Goal: Information Seeking & Learning: Learn about a topic

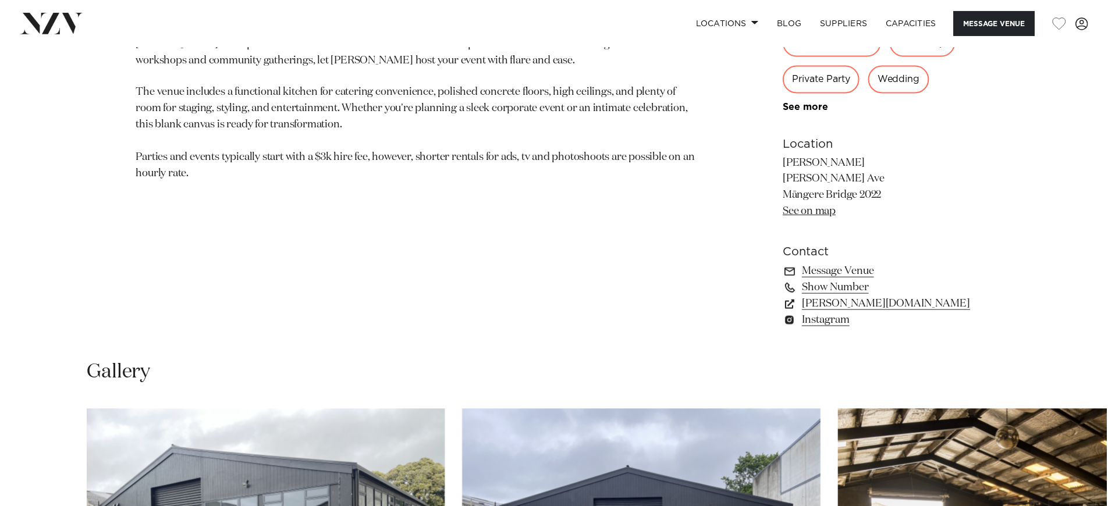
scroll to position [778, 0]
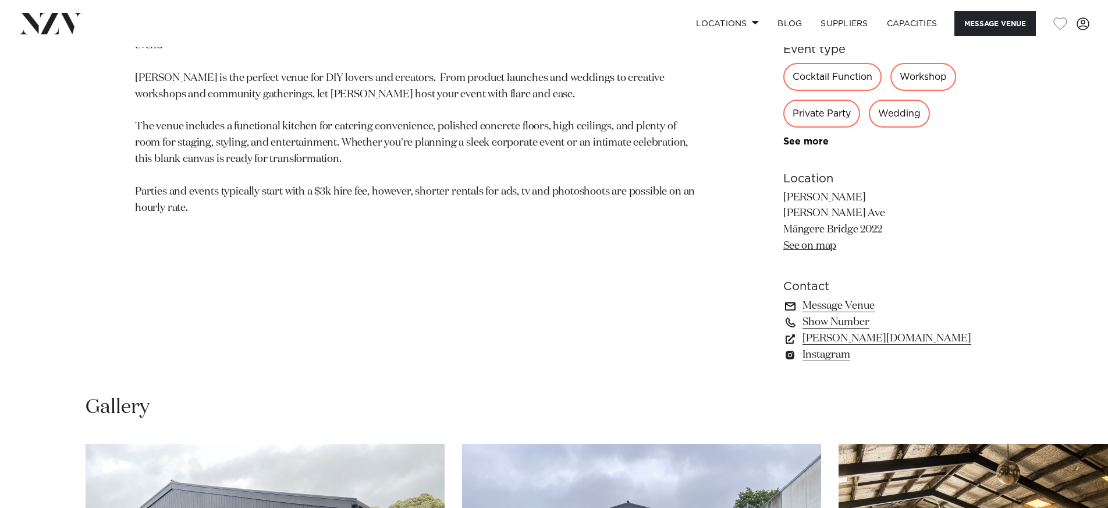
click at [851, 311] on link "Message Venue" at bounding box center [879, 305] width 190 height 16
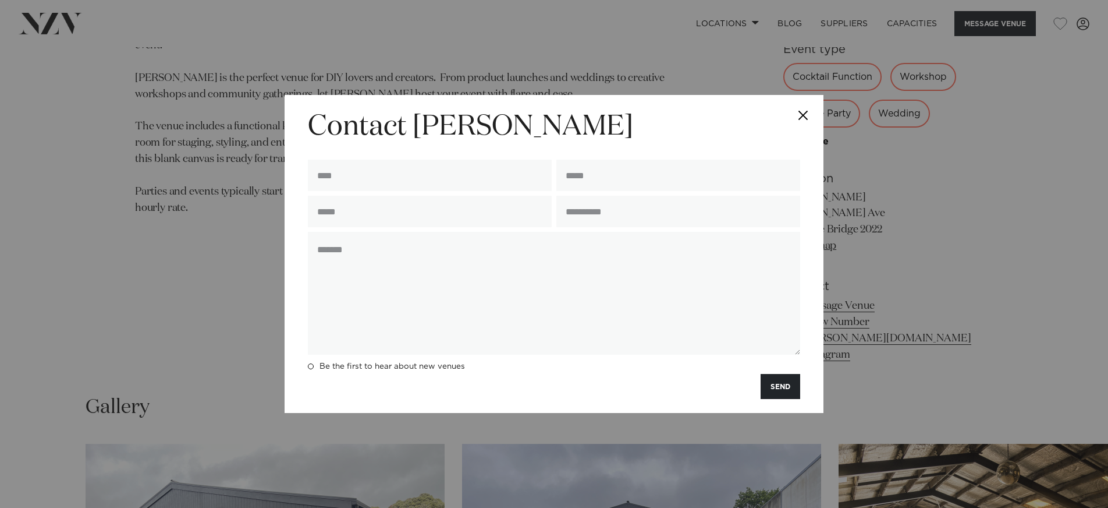
click at [800, 112] on button "Close" at bounding box center [803, 115] width 41 height 41
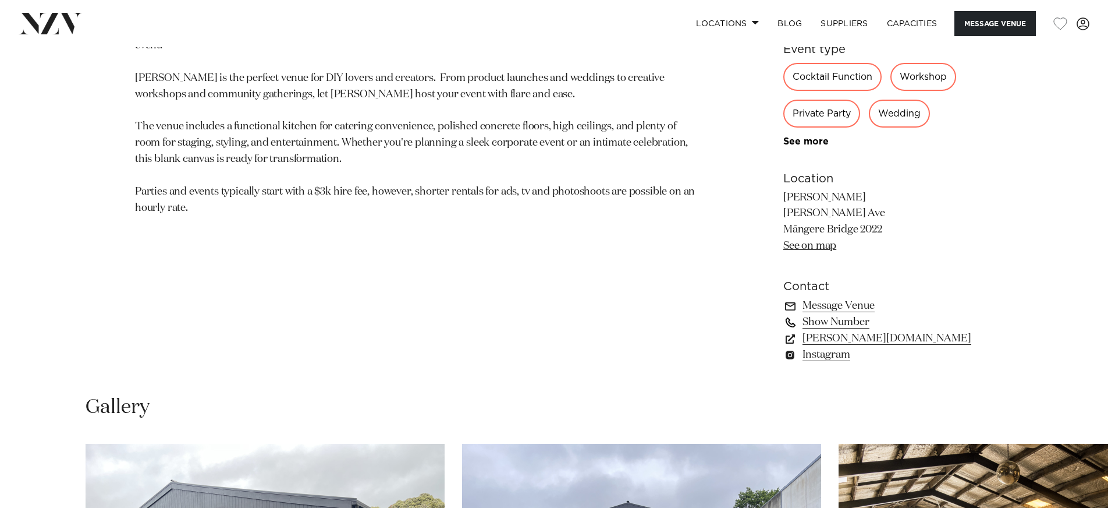
click at [834, 324] on link "Show Number" at bounding box center [879, 322] width 190 height 16
click at [847, 341] on link "hastie-venue.com" at bounding box center [879, 338] width 190 height 16
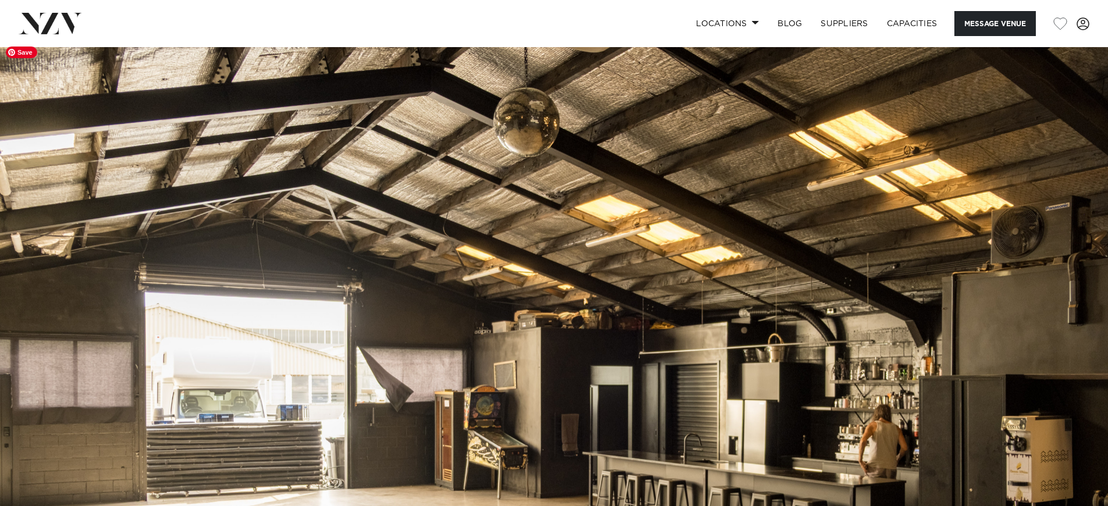
scroll to position [0, 0]
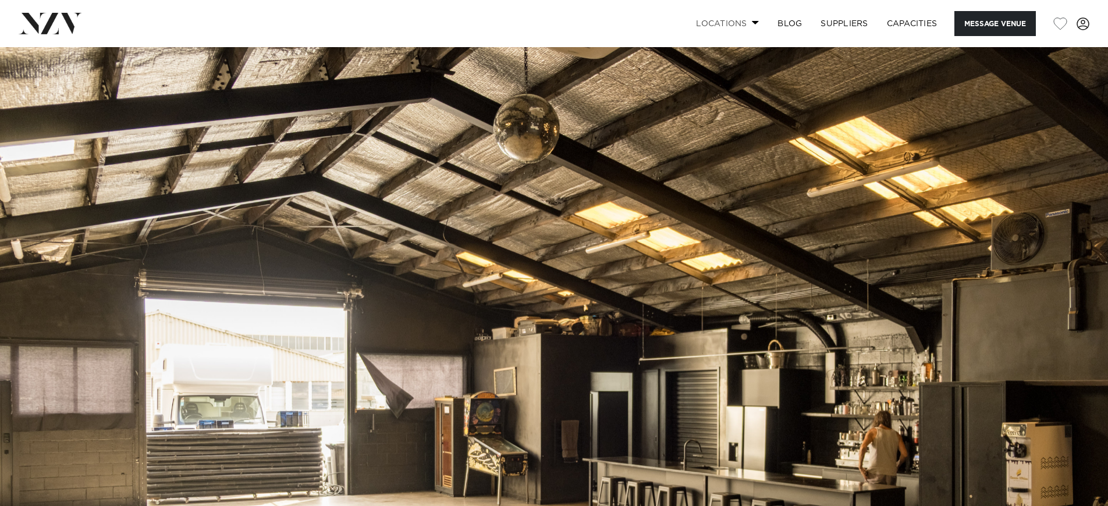
click at [745, 20] on link "Locations" at bounding box center [727, 23] width 81 height 25
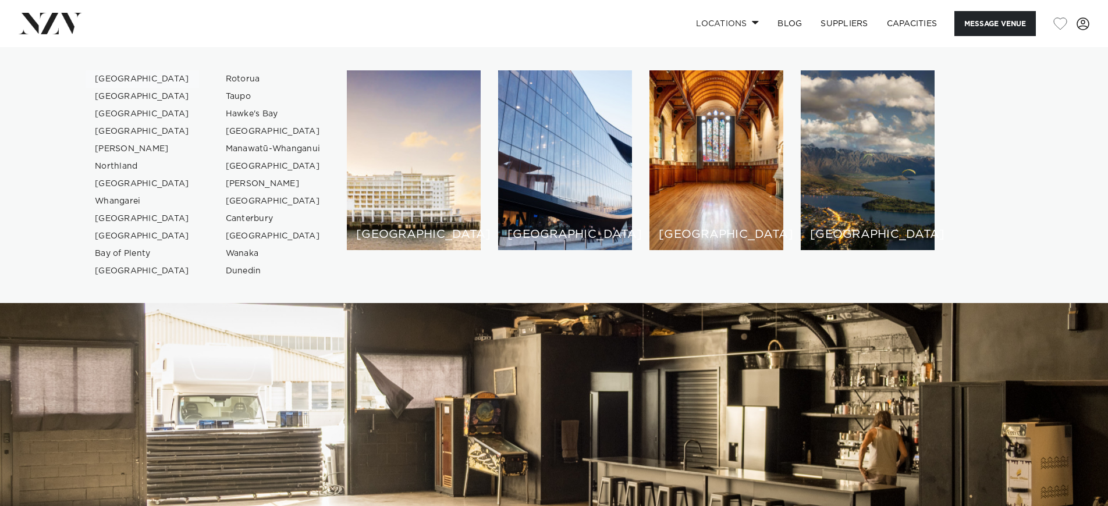
click at [112, 80] on link "[GEOGRAPHIC_DATA]" at bounding box center [143, 78] width 114 height 17
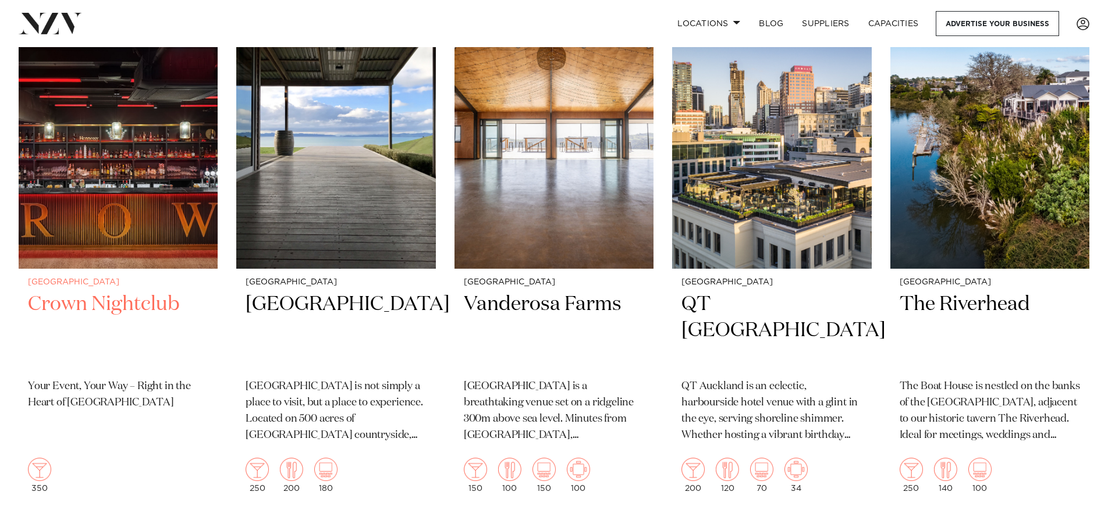
scroll to position [521, 0]
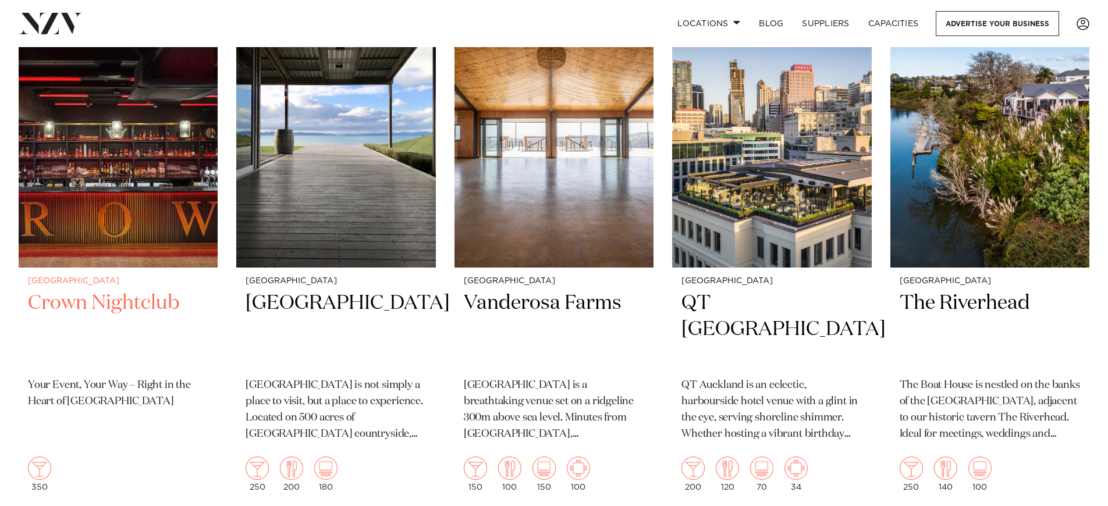
click at [121, 291] on h2 "Crown Nightclub" at bounding box center [118, 329] width 180 height 79
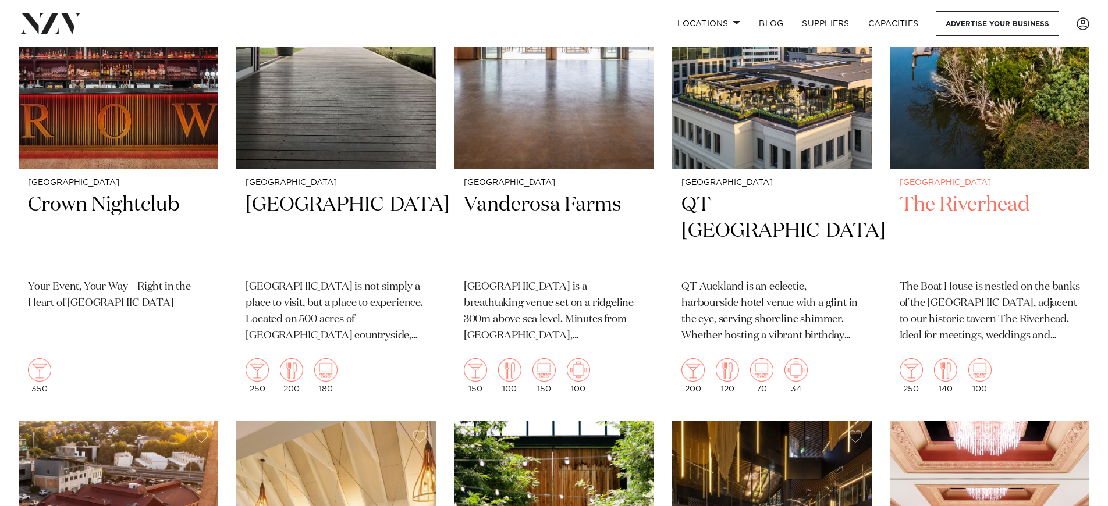
scroll to position [616, 0]
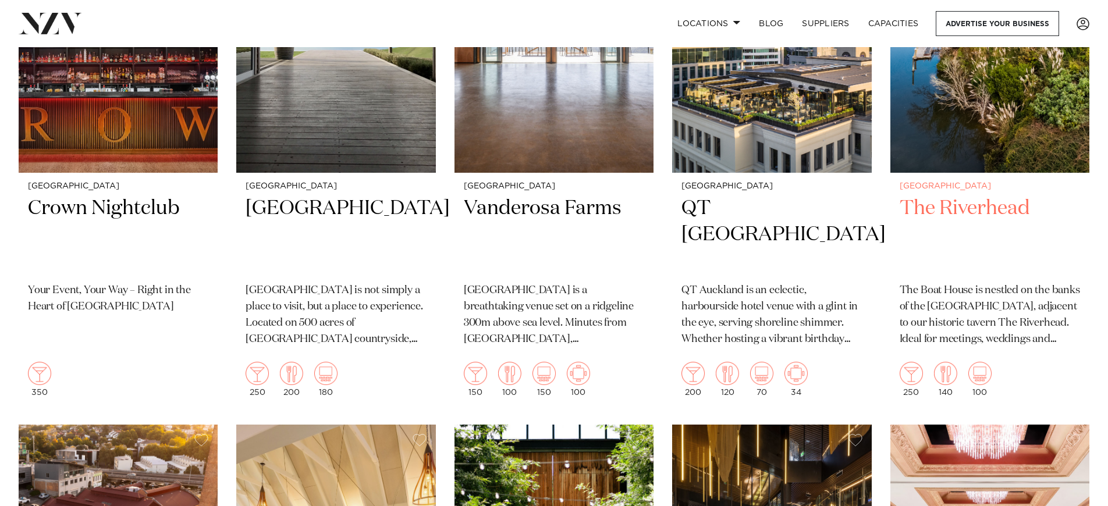
click at [973, 196] on h2 "The Riverhead" at bounding box center [990, 235] width 180 height 79
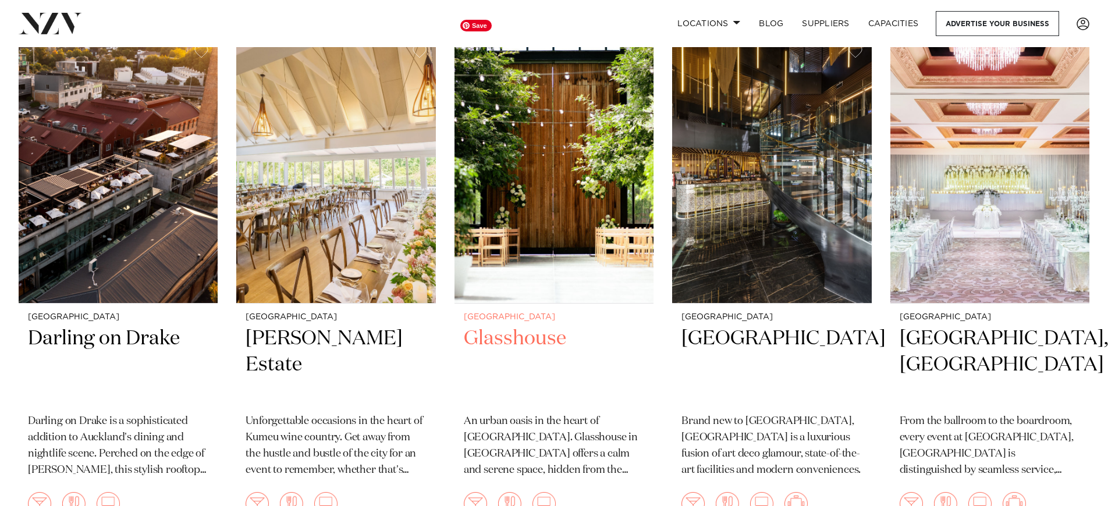
scroll to position [1008, 0]
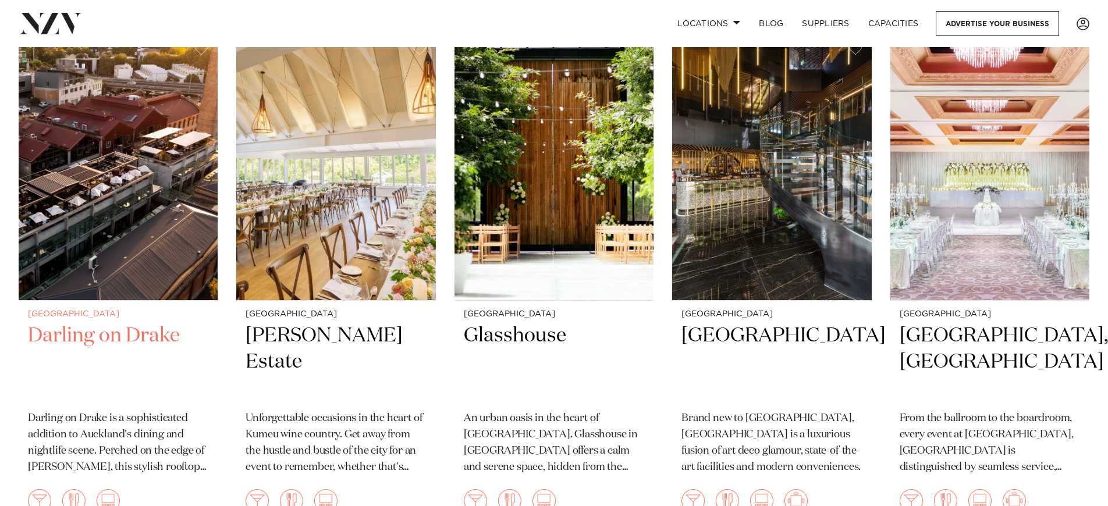
click at [147, 323] on h2 "Darling on Drake" at bounding box center [118, 362] width 180 height 79
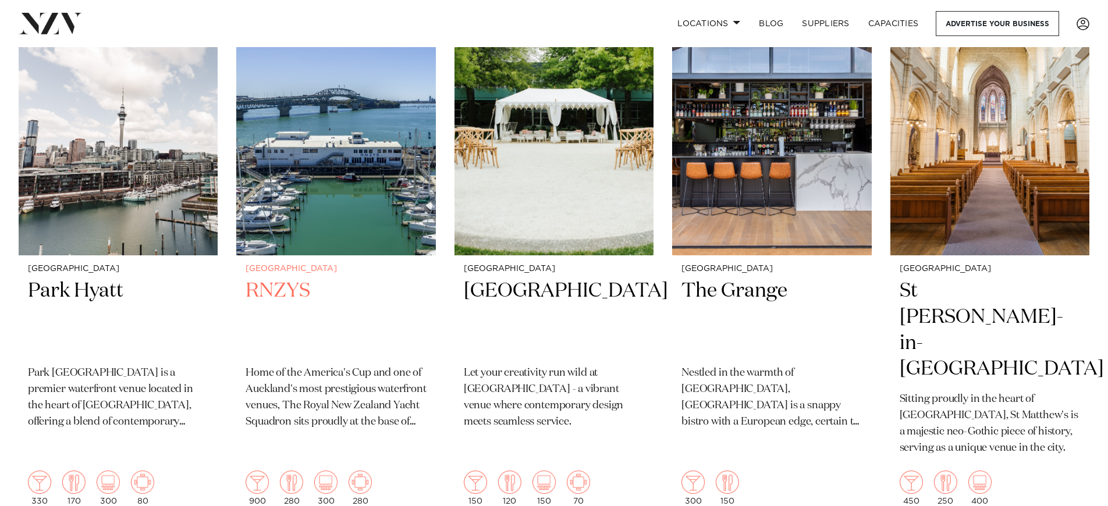
scroll to position [1573, 0]
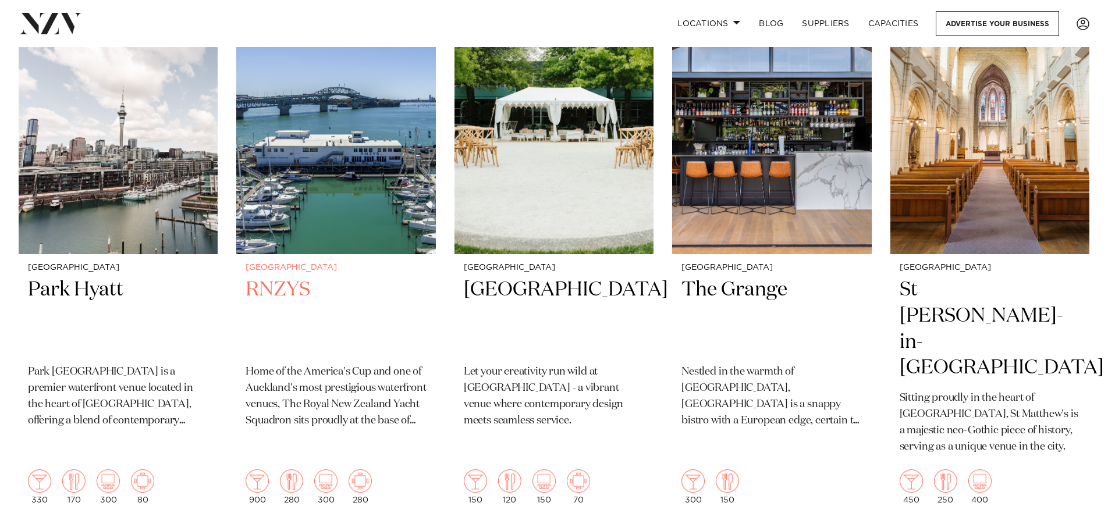
click at [270, 277] on h2 "RNZYS" at bounding box center [336, 316] width 180 height 79
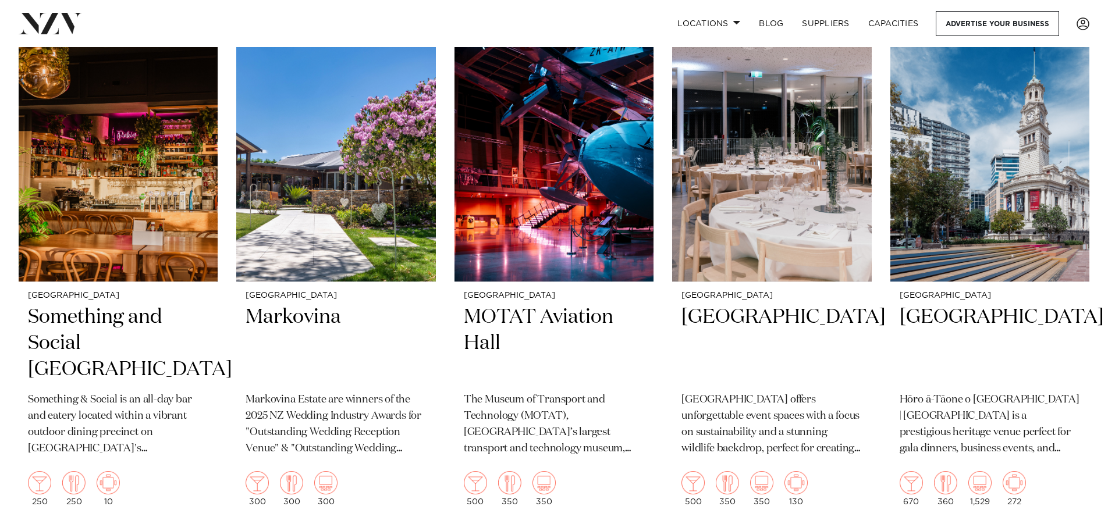
scroll to position [8333, 0]
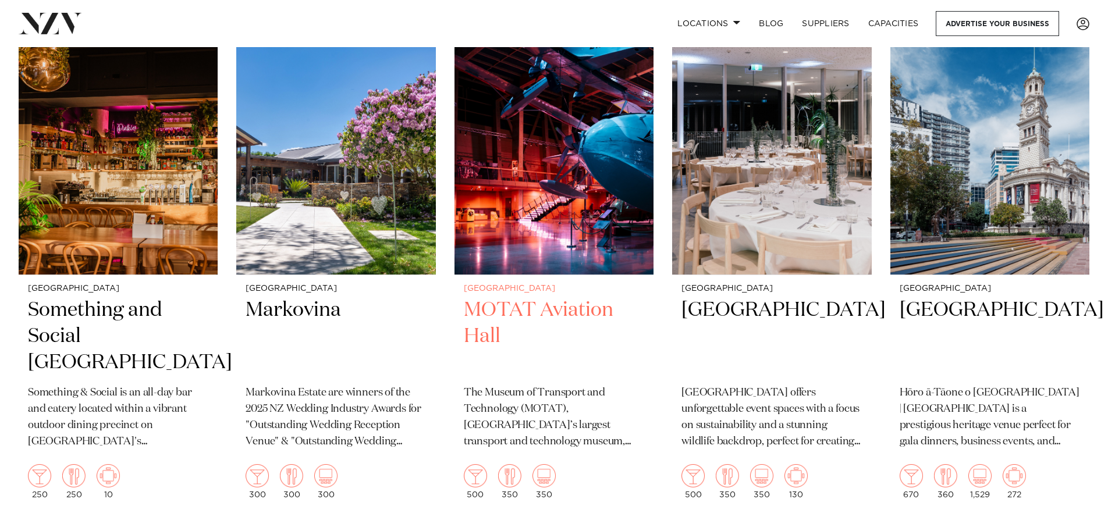
click at [503, 297] on h2 "MOTAT Aviation Hall" at bounding box center [554, 336] width 180 height 79
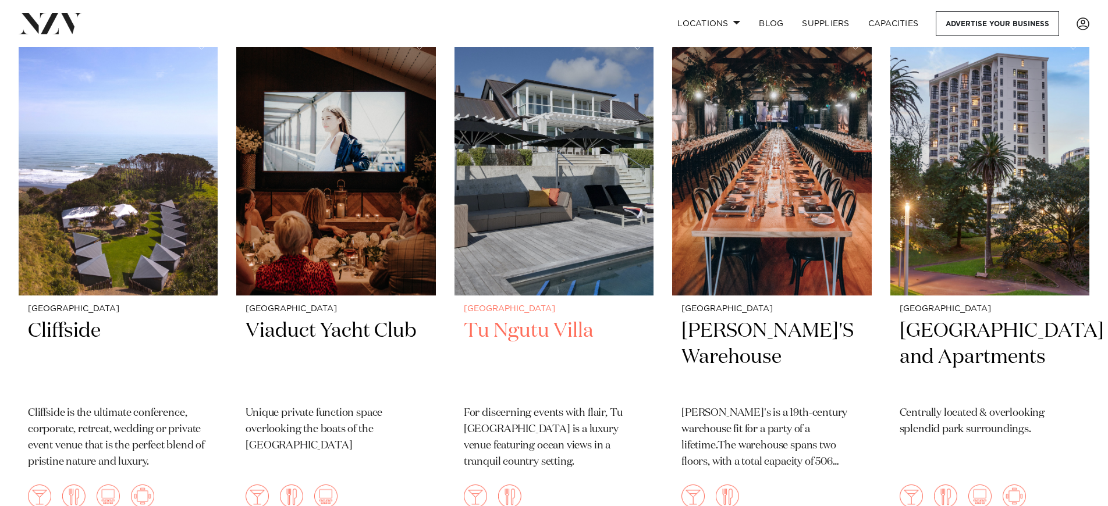
scroll to position [10395, 0]
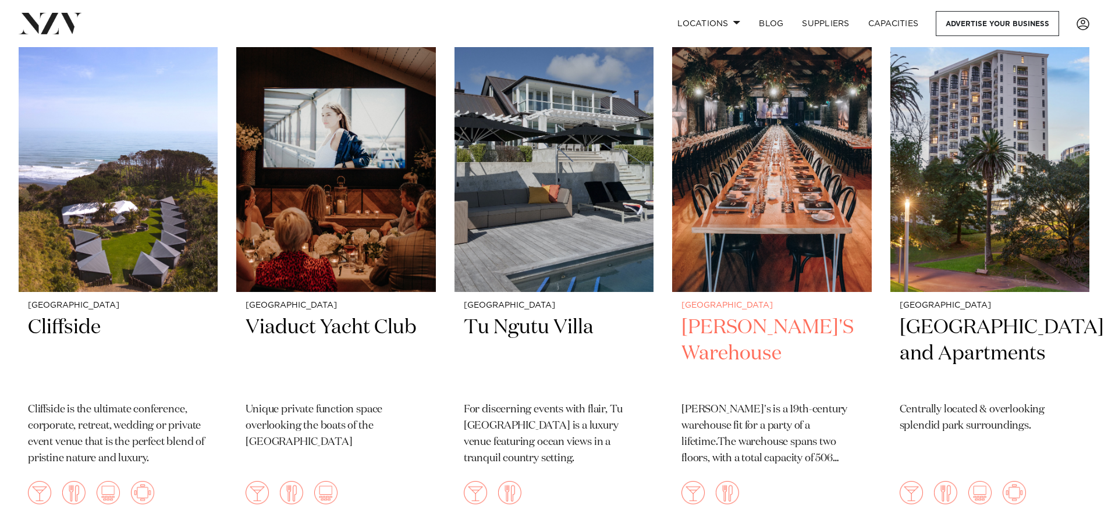
click at [736, 315] on h2 "BRAD'S Warehouse" at bounding box center [772, 354] width 180 height 79
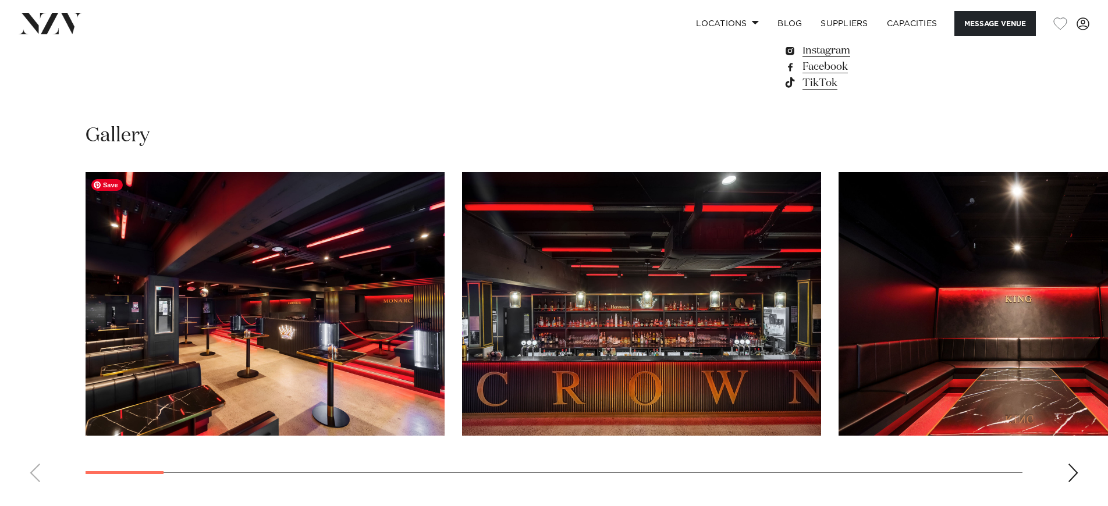
scroll to position [1071, 0]
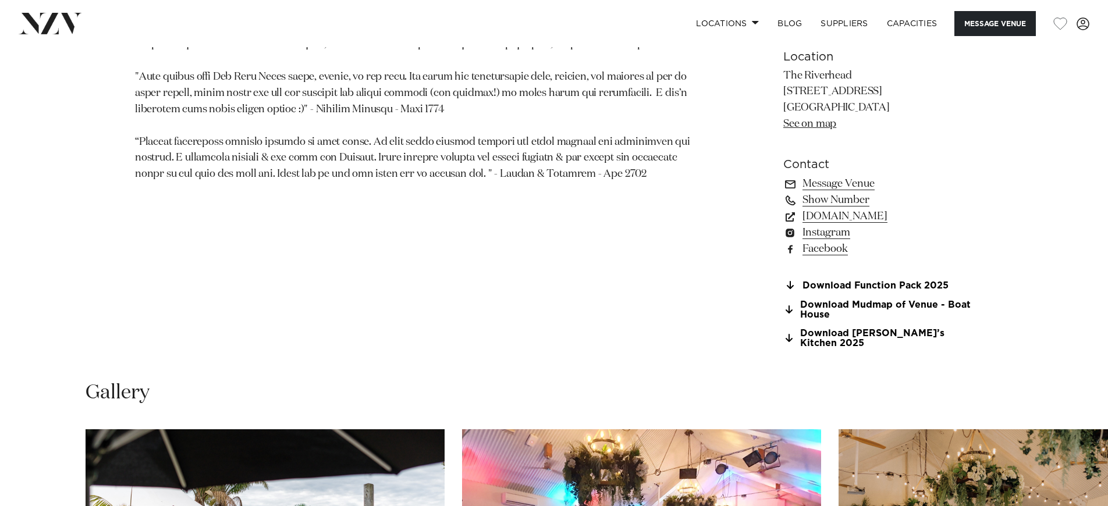
scroll to position [1281, 0]
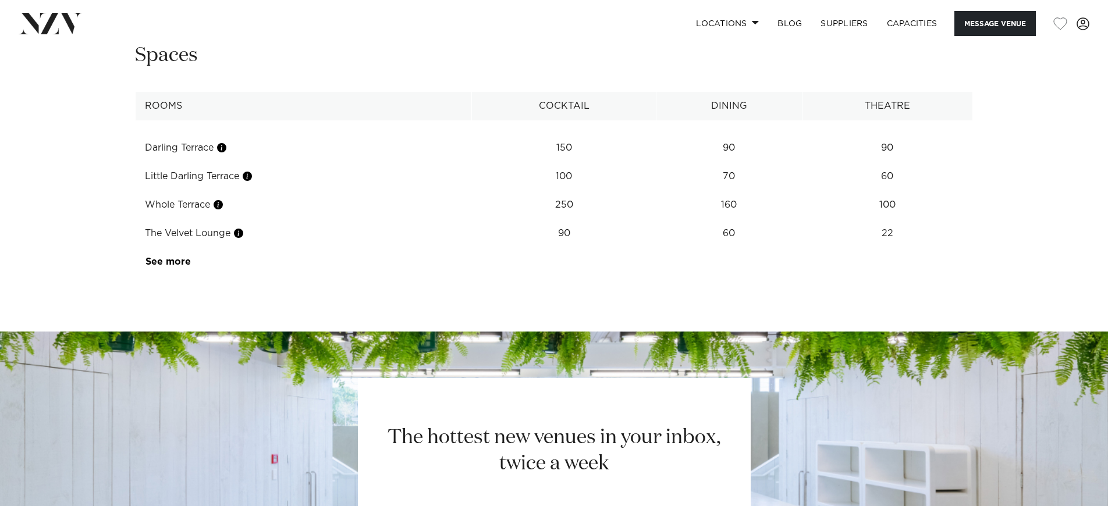
scroll to position [1608, 0]
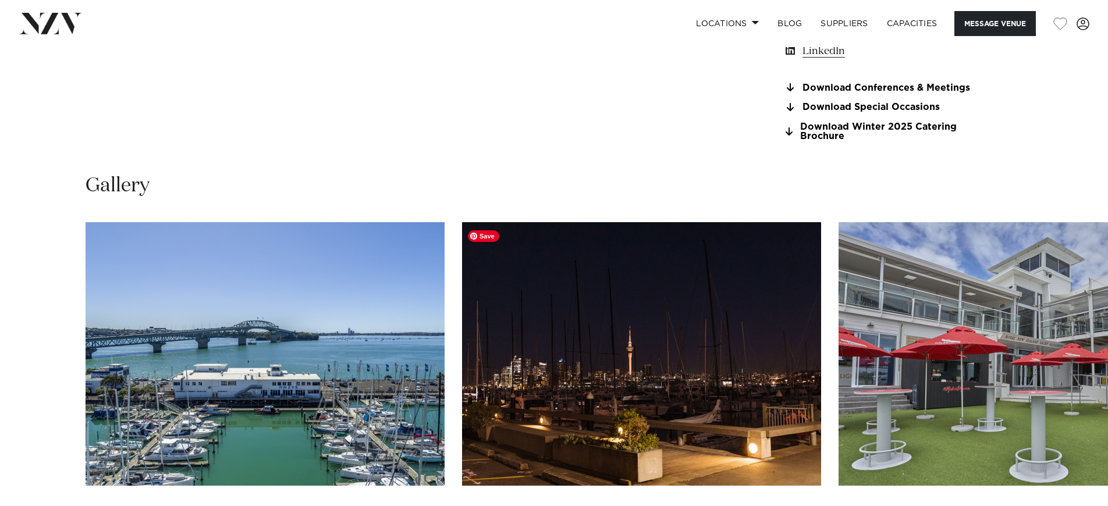
scroll to position [1126, 0]
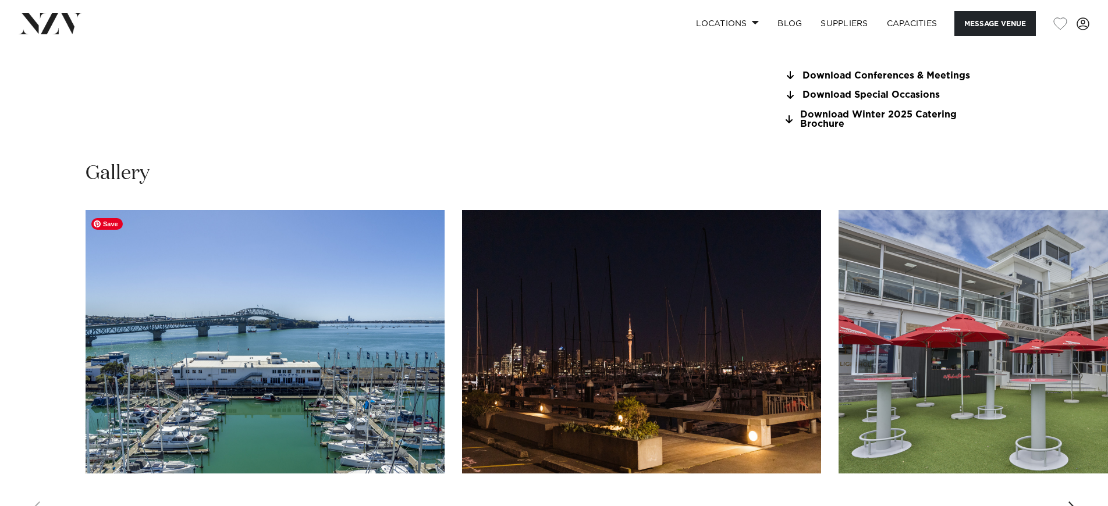
click at [257, 290] on img "1 / 30" at bounding box center [265, 342] width 359 height 264
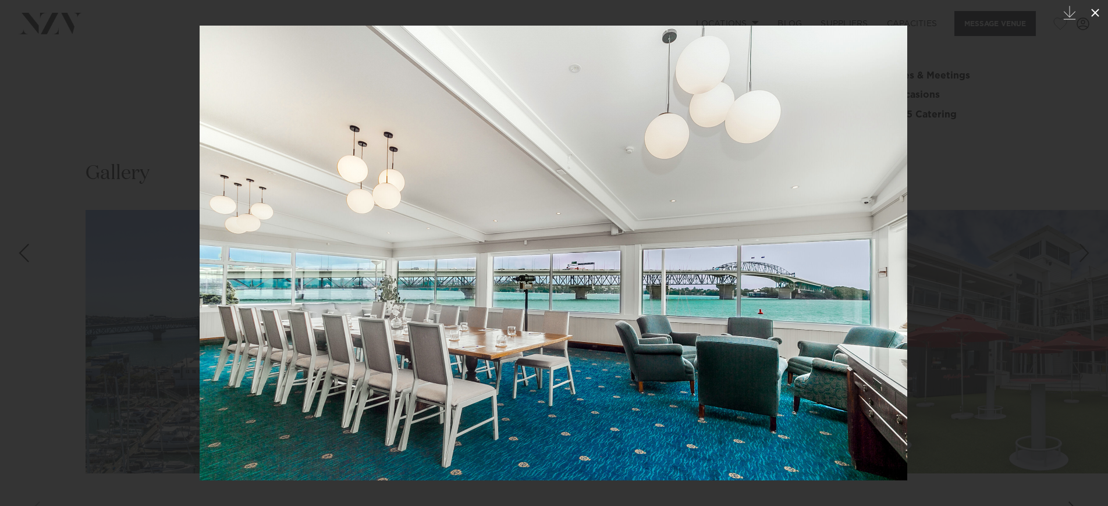
click at [1096, 15] on icon at bounding box center [1096, 13] width 14 height 14
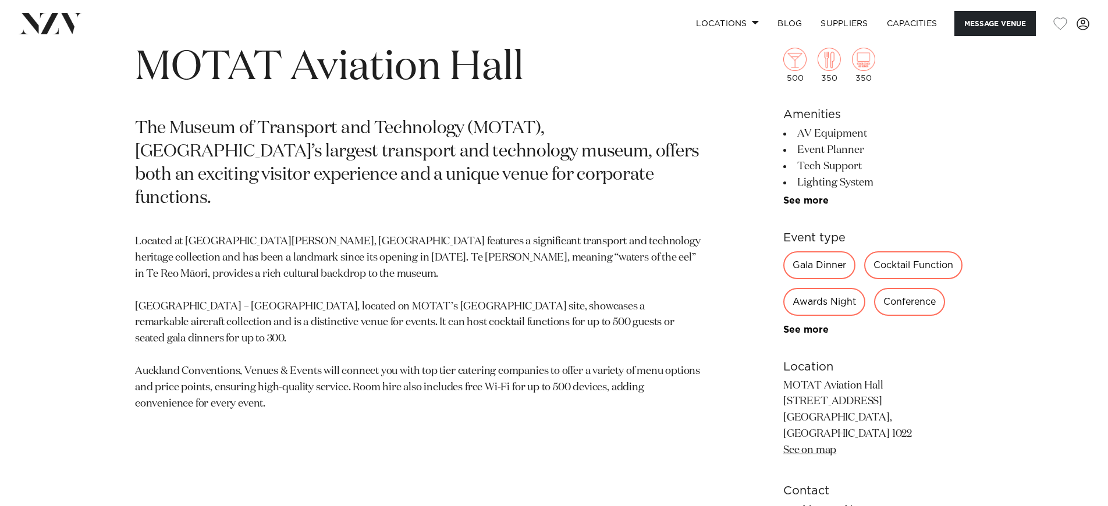
scroll to position [597, 0]
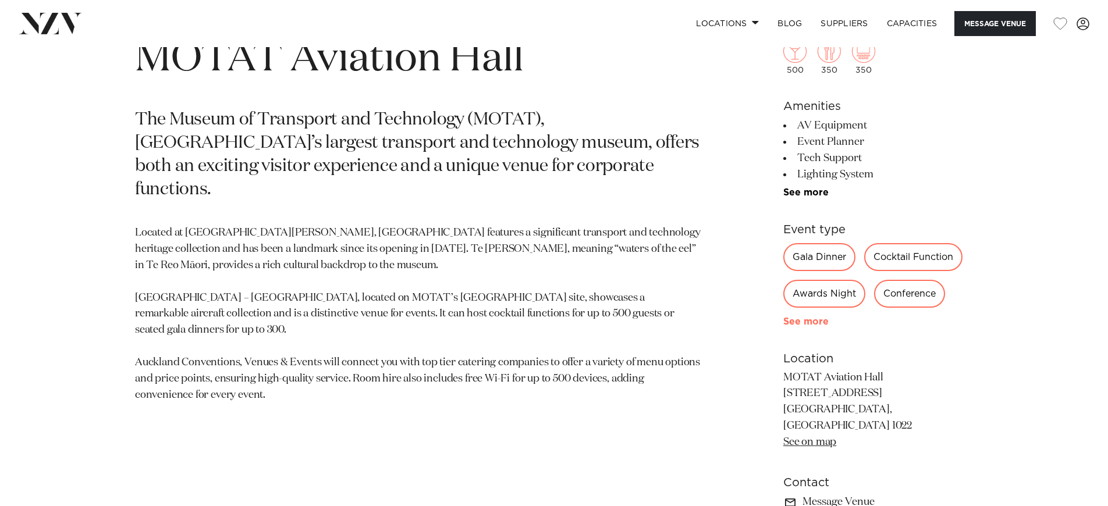
click at [796, 326] on link "See more" at bounding box center [829, 321] width 91 height 9
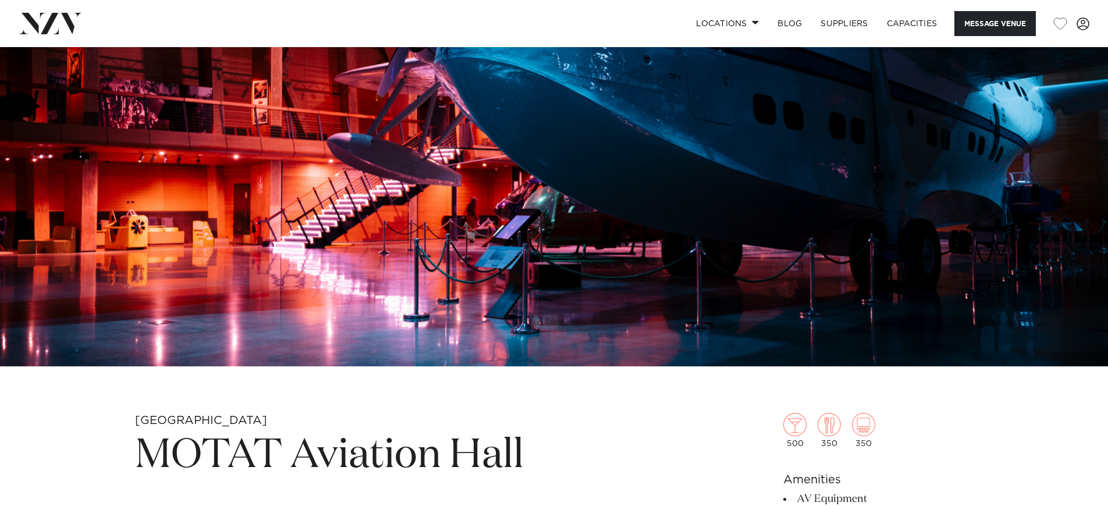
scroll to position [183, 0]
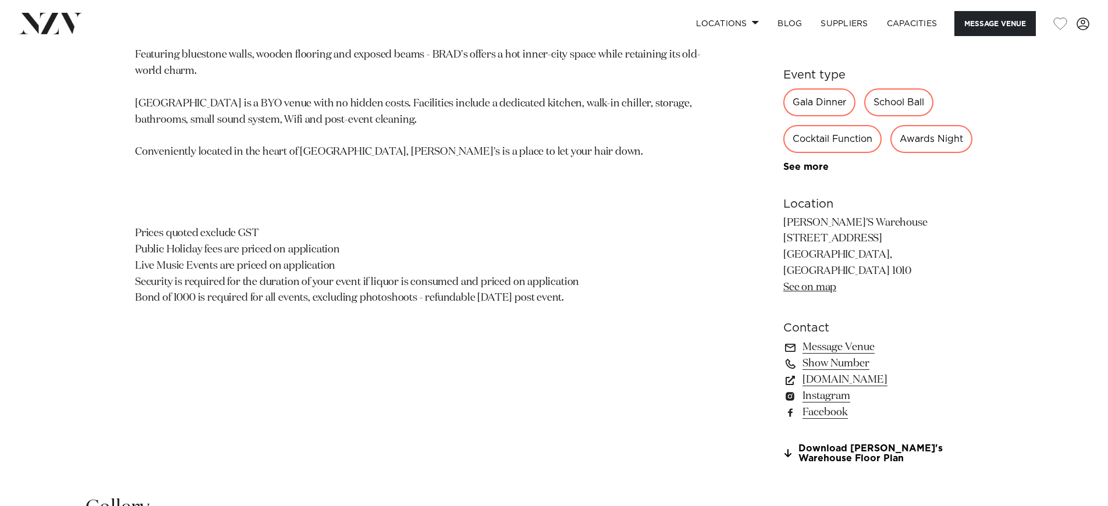
scroll to position [730, 0]
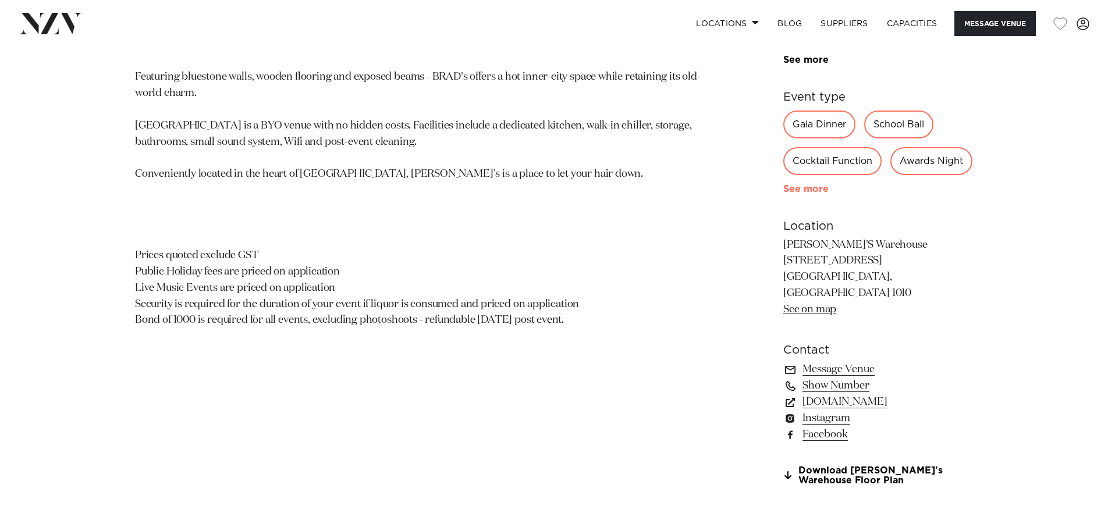
click at [823, 194] on link "See more" at bounding box center [829, 189] width 91 height 9
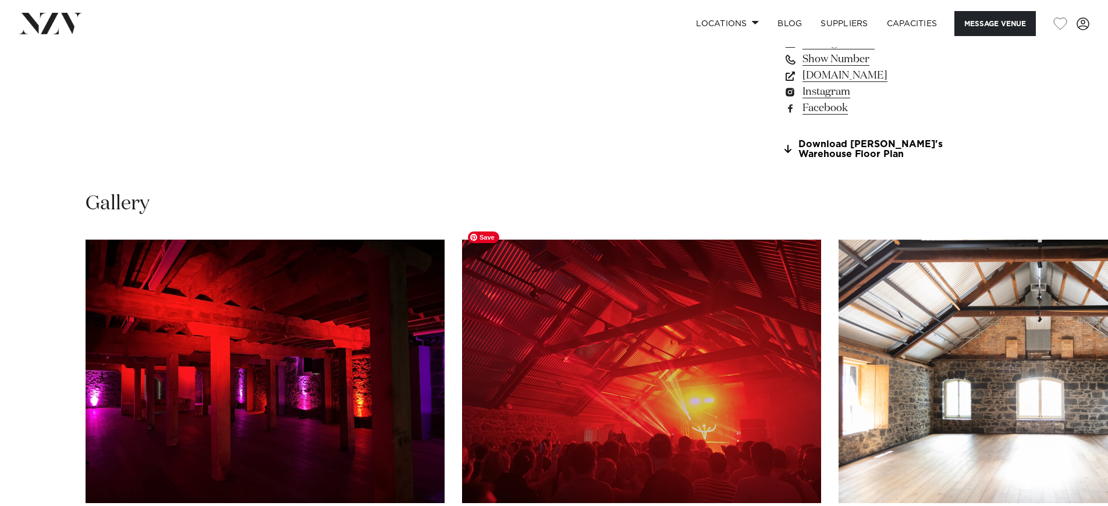
scroll to position [1218, 0]
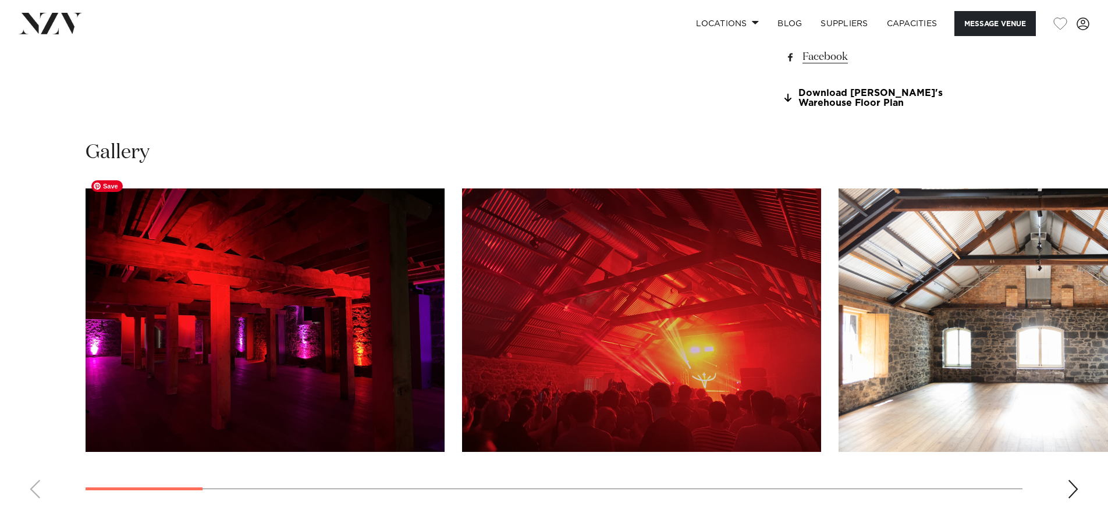
click at [327, 295] on img "1 / 20" at bounding box center [265, 321] width 359 height 264
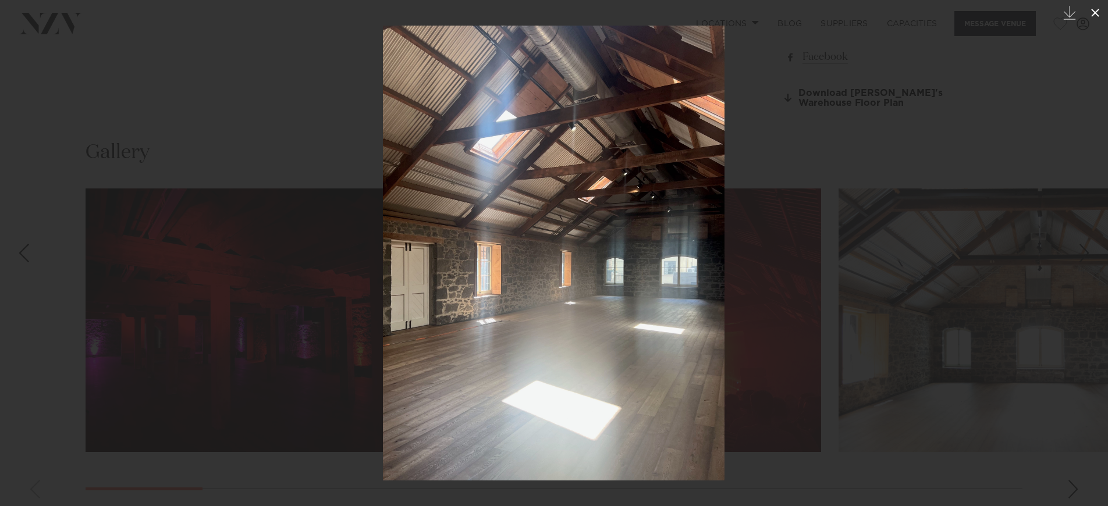
click at [1092, 13] on icon at bounding box center [1096, 13] width 14 height 14
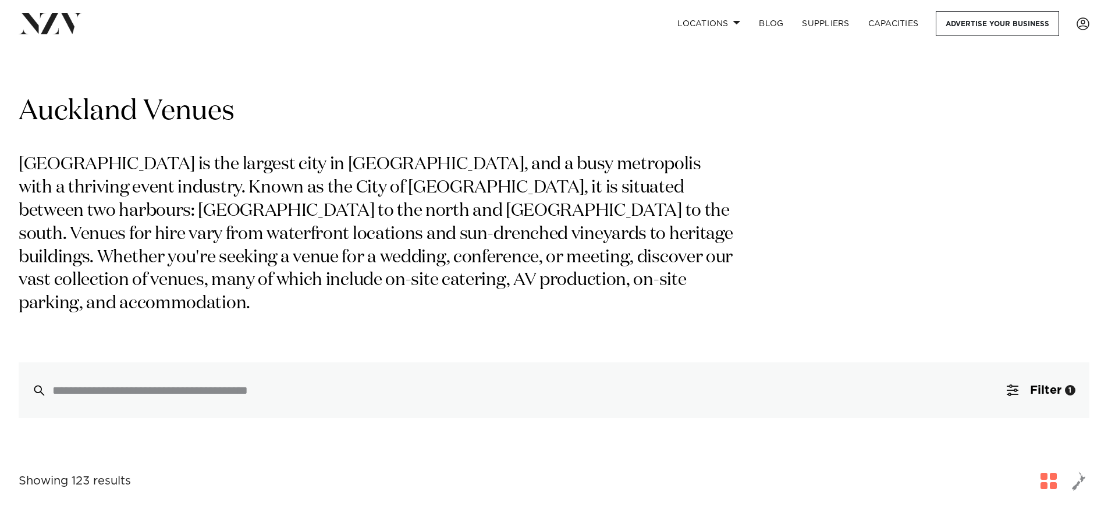
click at [50, 27] on img at bounding box center [50, 23] width 63 height 21
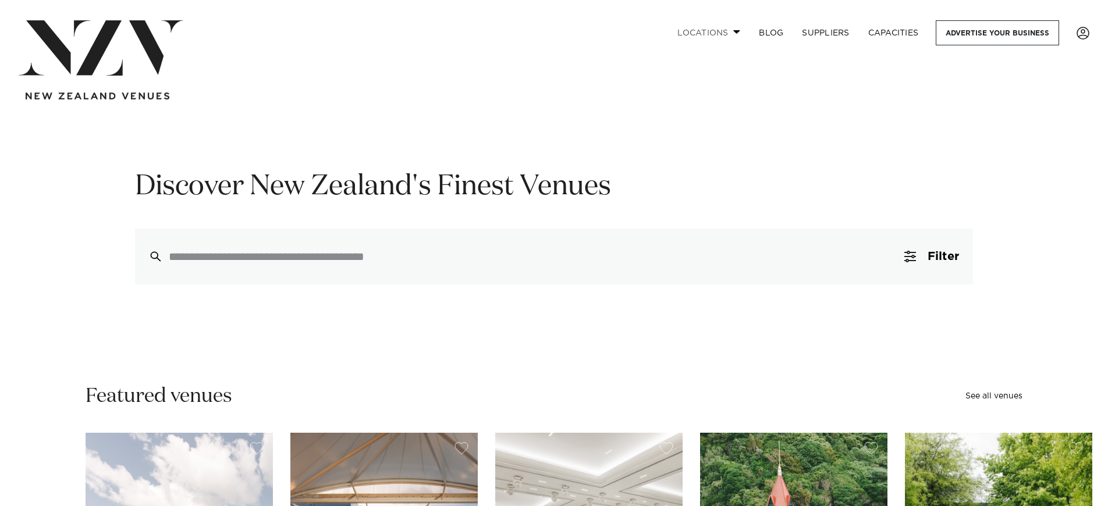
click at [735, 36] on link "Locations" at bounding box center [708, 32] width 81 height 25
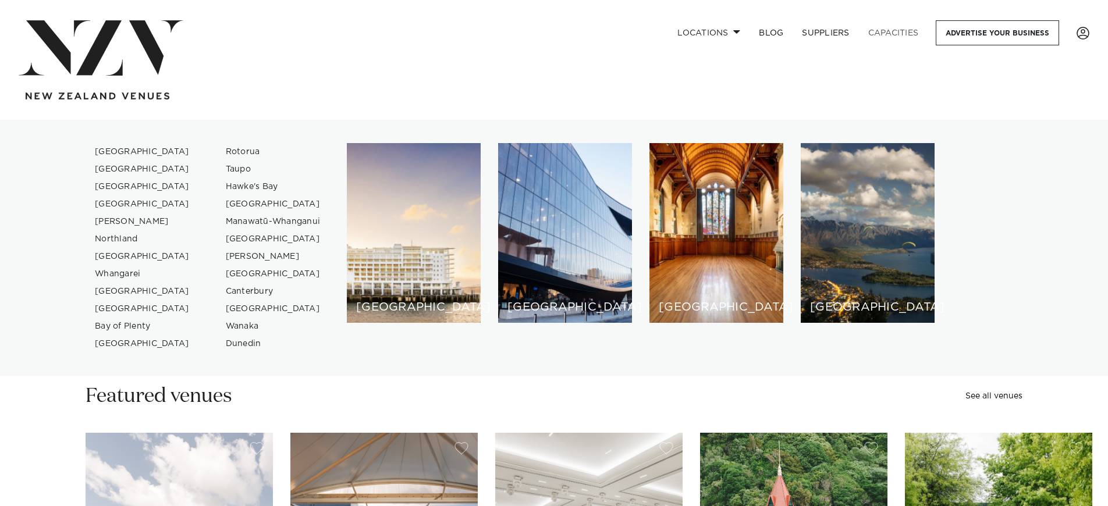
click at [900, 34] on link "Capacities" at bounding box center [893, 32] width 69 height 25
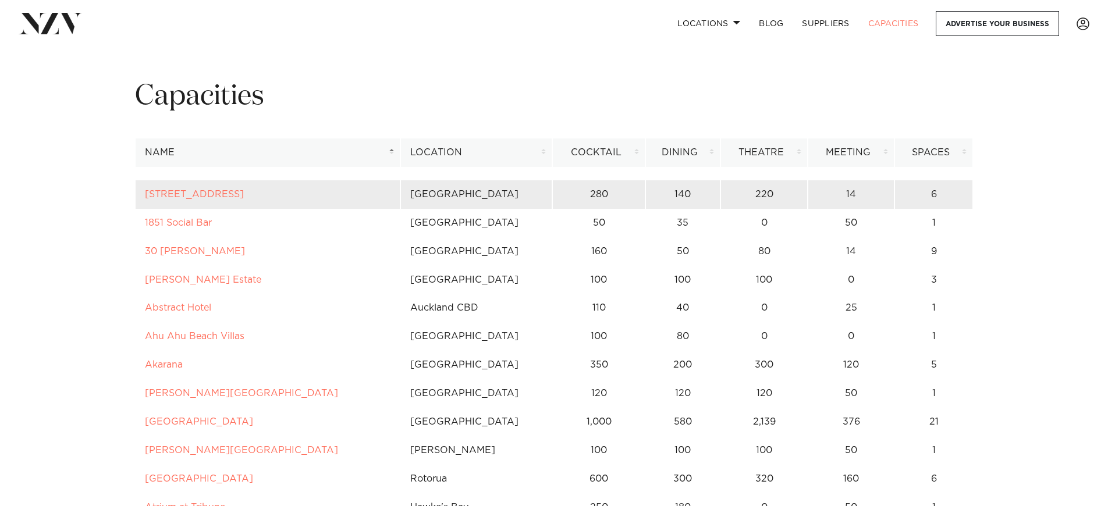
scroll to position [18, 0]
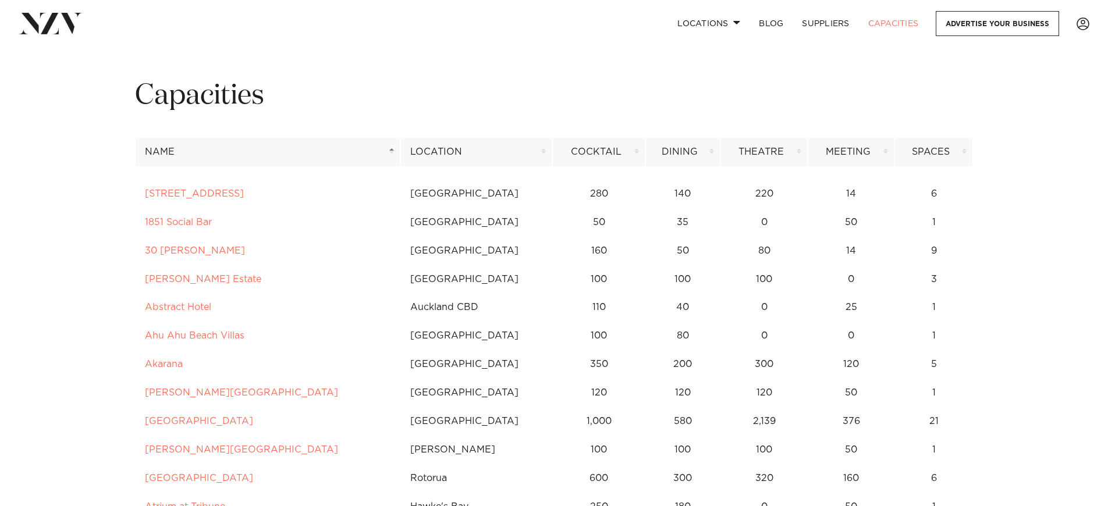
click at [458, 150] on th "Location" at bounding box center [476, 152] width 152 height 29
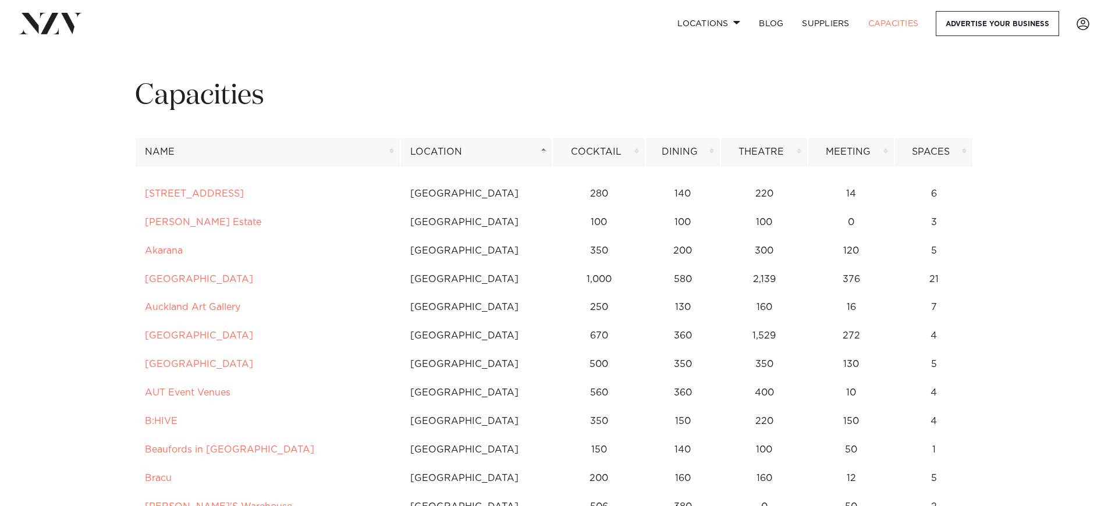
click at [604, 155] on th "Cocktail" at bounding box center [598, 152] width 93 height 29
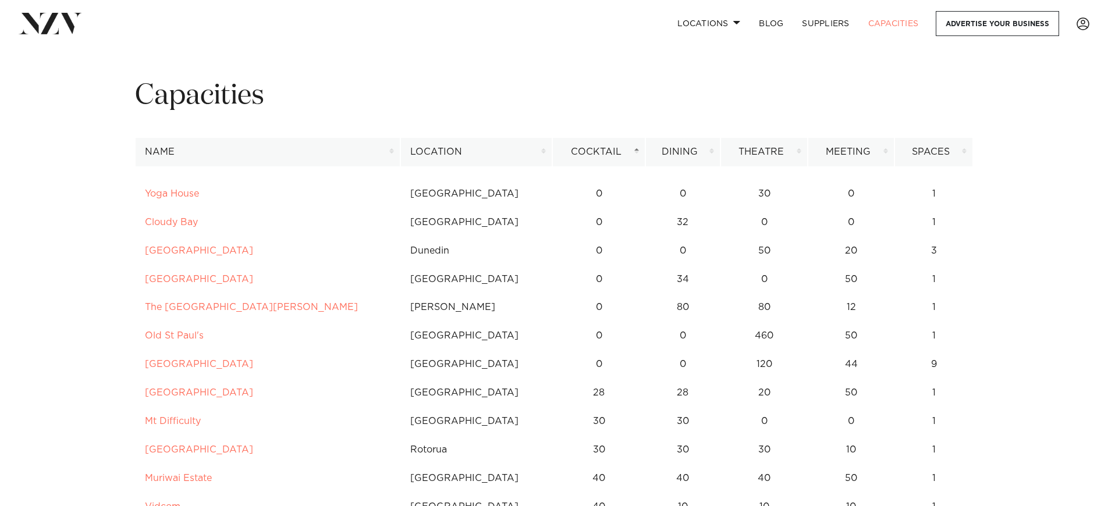
click at [545, 153] on th "Location" at bounding box center [476, 152] width 152 height 29
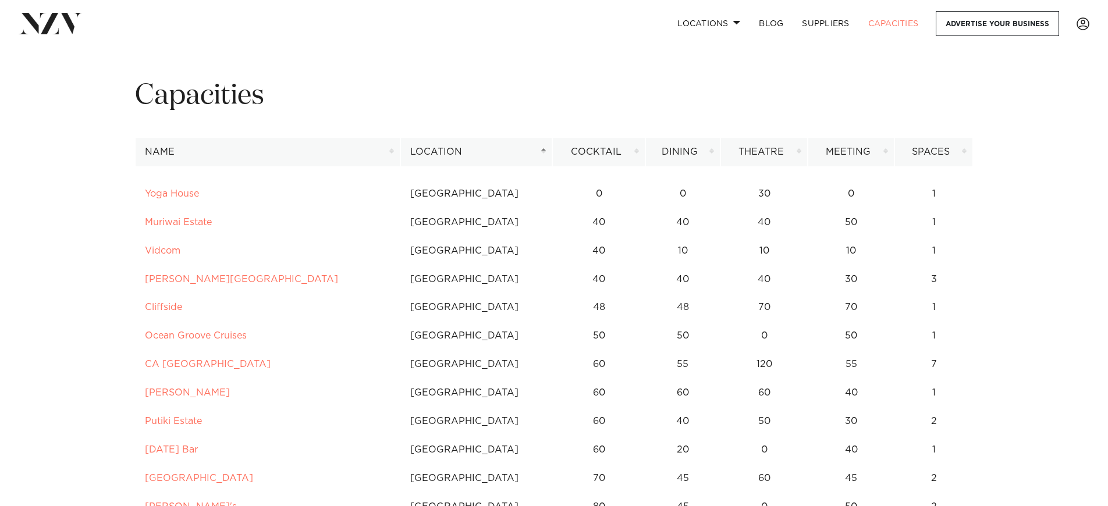
click at [546, 149] on th "Location" at bounding box center [476, 152] width 152 height 29
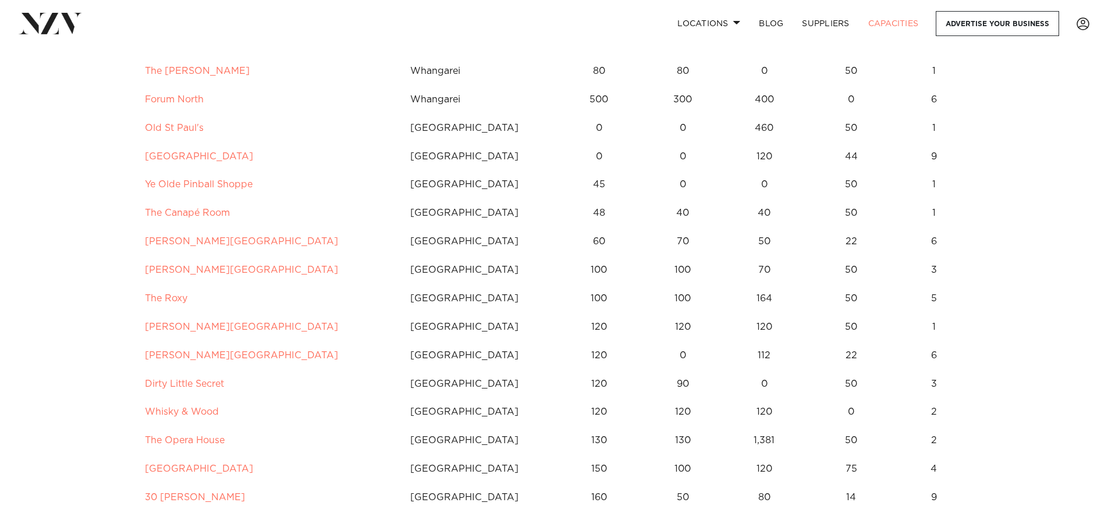
scroll to position [0, 0]
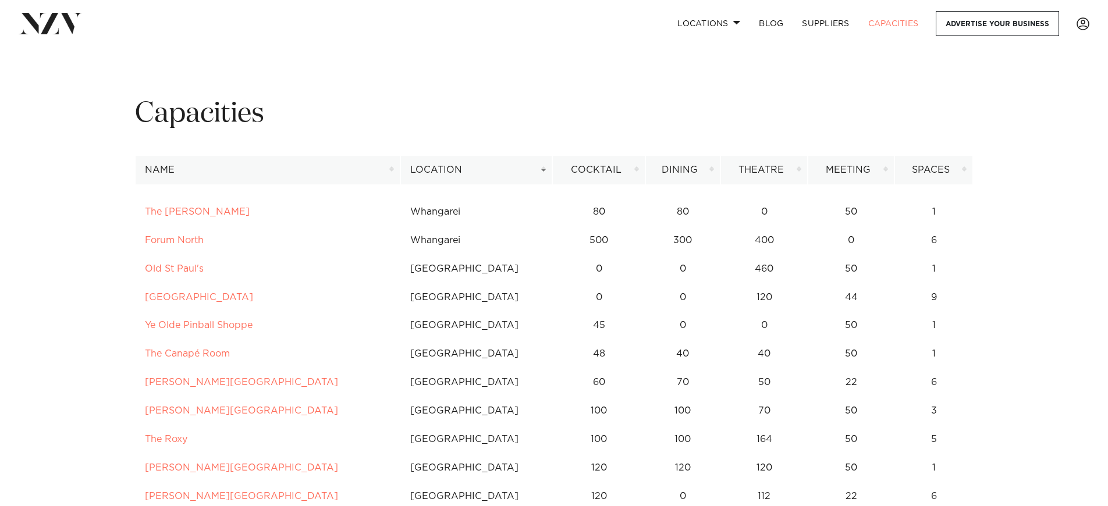
drag, startPoint x: 48, startPoint y: 22, endPoint x: 56, endPoint y: 24, distance: 8.5
click at [48, 22] on img at bounding box center [50, 23] width 63 height 21
